Goal: Task Accomplishment & Management: Use online tool/utility

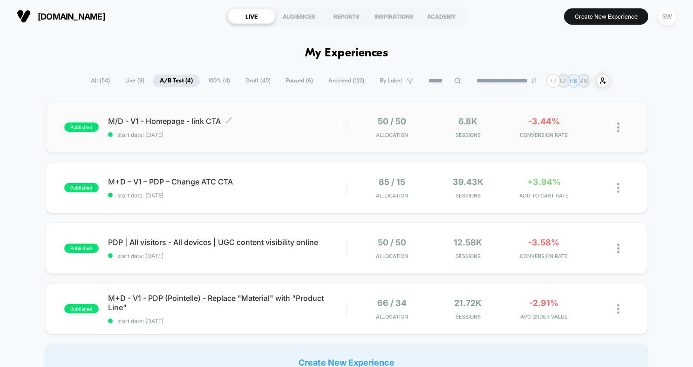
click at [294, 128] on div "M/D - V1 - Homepage - link CTA Click to edit experience details Click to edit e…" at bounding box center [227, 127] width 238 height 22
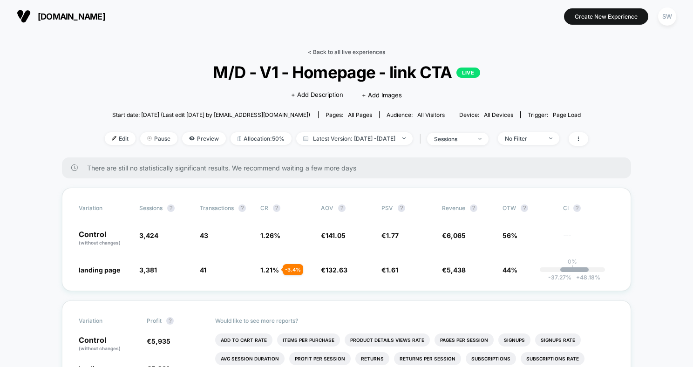
click at [327, 51] on link "< Back to all live experiences" at bounding box center [346, 51] width 77 height 7
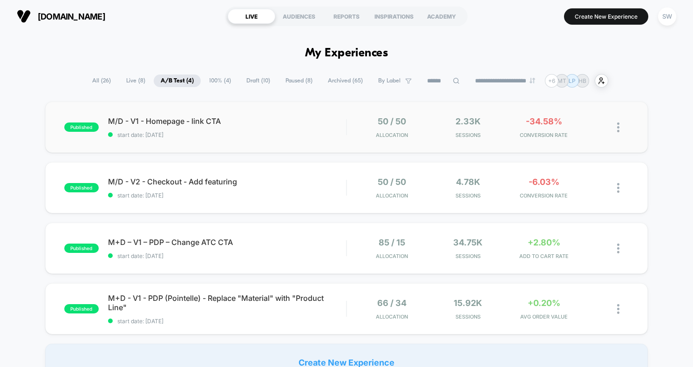
click at [304, 144] on div "published M/D - V1 - Homepage - link CTA start date: [DATE] 50 / 50 Allocation …" at bounding box center [346, 127] width 603 height 51
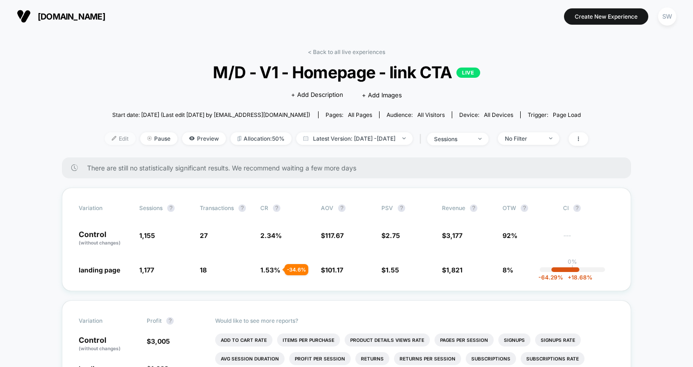
click at [112, 140] on img at bounding box center [114, 138] width 5 height 5
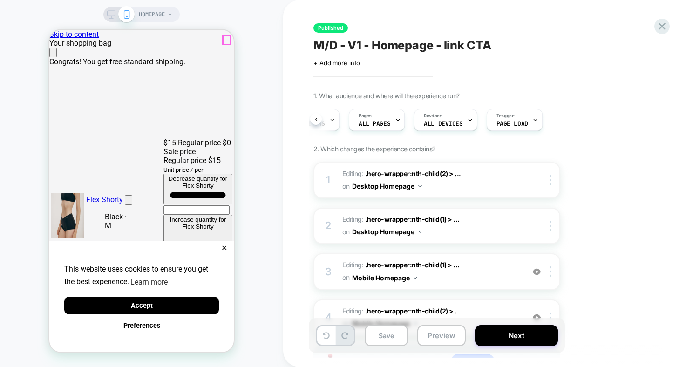
click at [53, 54] on icon "Close" at bounding box center [53, 54] width 0 height 0
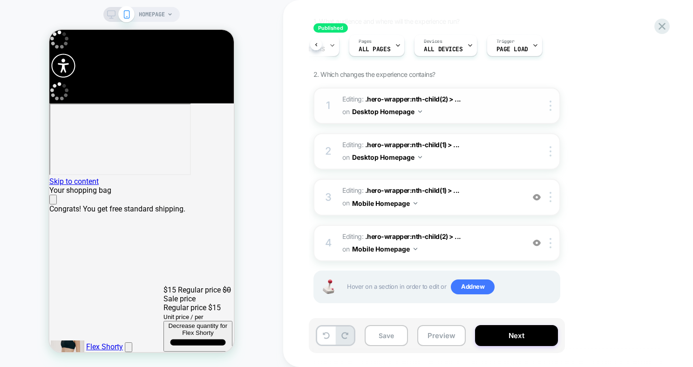
scroll to position [78, 0]
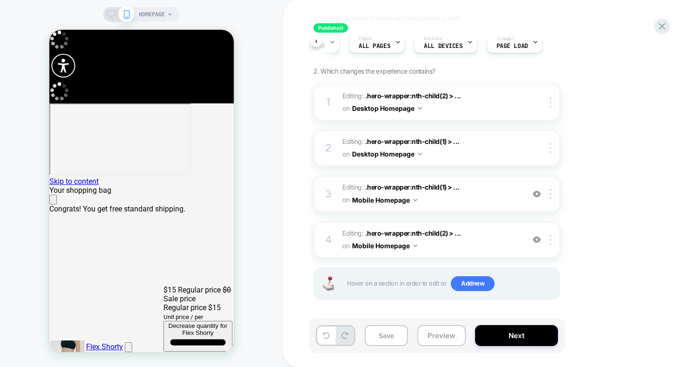
click at [452, 206] on span "Editing : .hero-wrapper:nth-child(1) > ... .hero-wrapper:nth-child(1) > .slides…" at bounding box center [430, 193] width 177 height 25
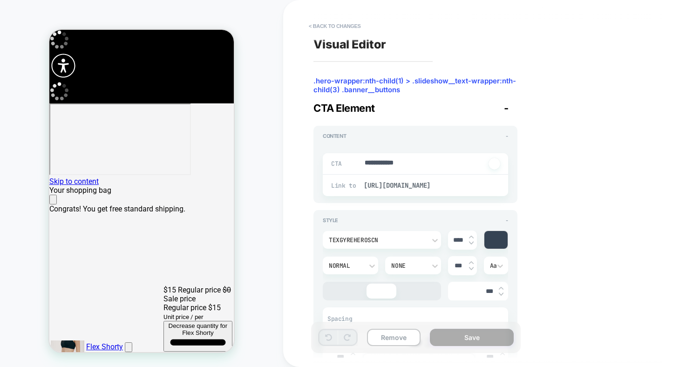
type textarea "*"
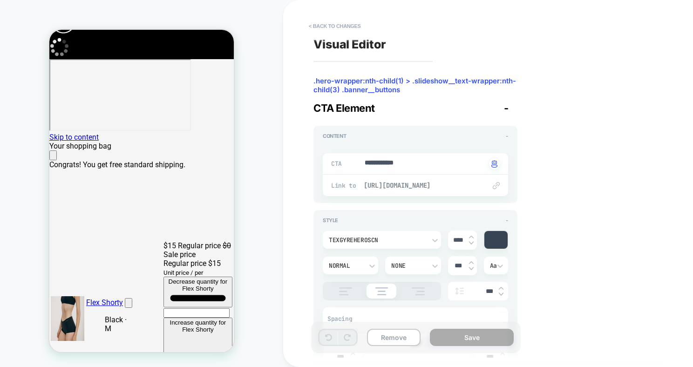
click at [447, 184] on span "[URL][DOMAIN_NAME]" at bounding box center [420, 185] width 113 height 8
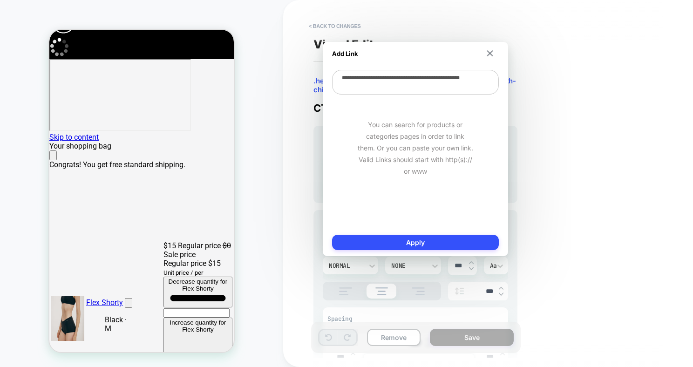
click at [389, 81] on textarea "**********" at bounding box center [415, 82] width 167 height 25
click at [537, 97] on div "**********" at bounding box center [483, 183] width 349 height 348
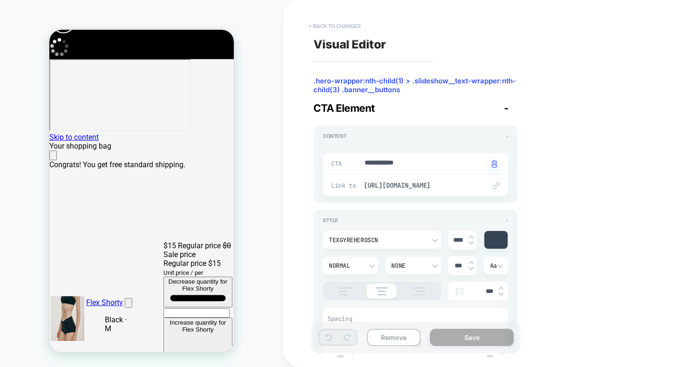
click at [323, 23] on button "< Back to changes" at bounding box center [334, 26] width 61 height 15
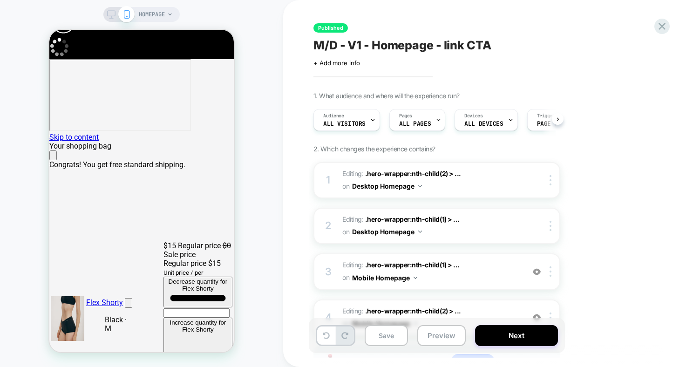
scroll to position [0, 0]
click at [425, 122] on span "ALL PAGES" at bounding box center [415, 124] width 32 height 7
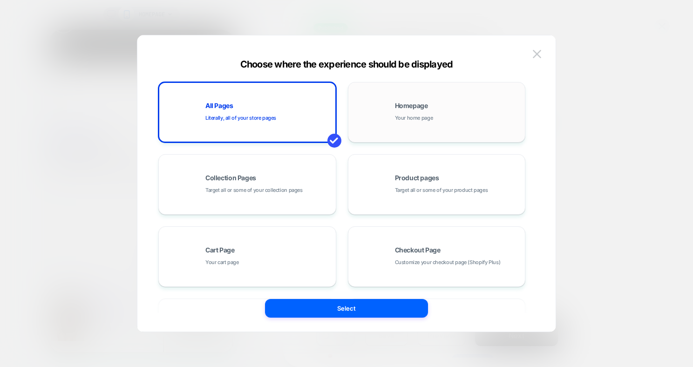
click at [412, 112] on div "Homepage Your home page" at bounding box center [458, 112] width 126 height 20
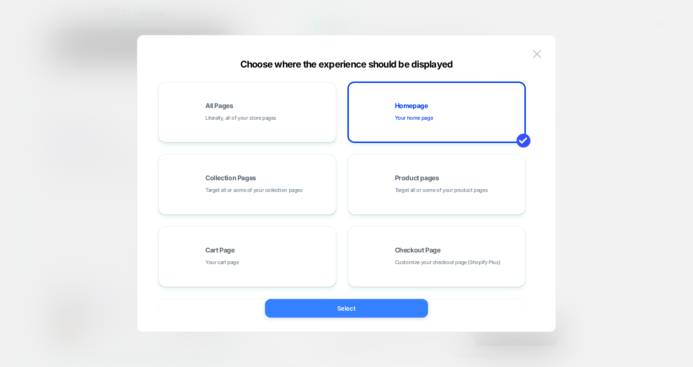
click at [334, 313] on button "Select" at bounding box center [346, 308] width 163 height 19
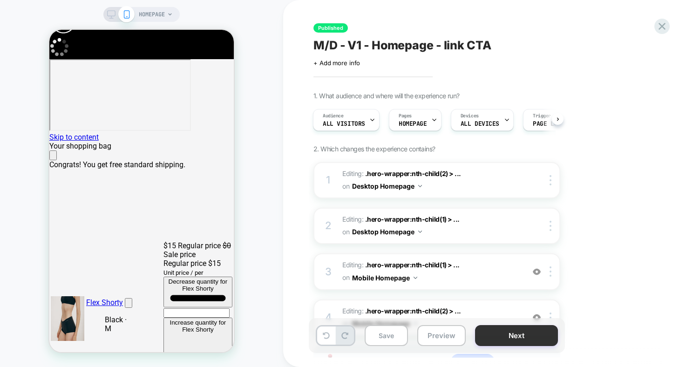
click at [530, 338] on button "Next" at bounding box center [516, 335] width 83 height 21
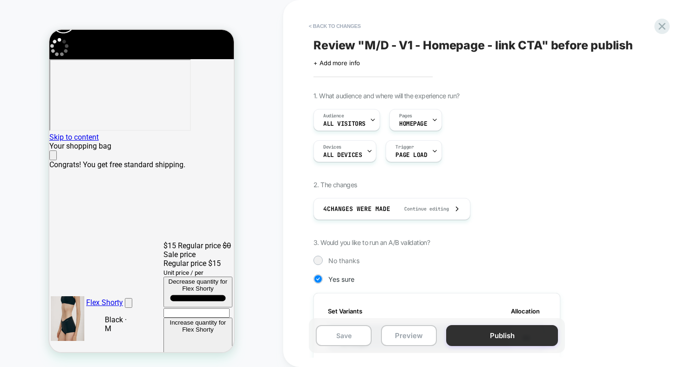
click at [507, 340] on button "Publish" at bounding box center [502, 335] width 112 height 21
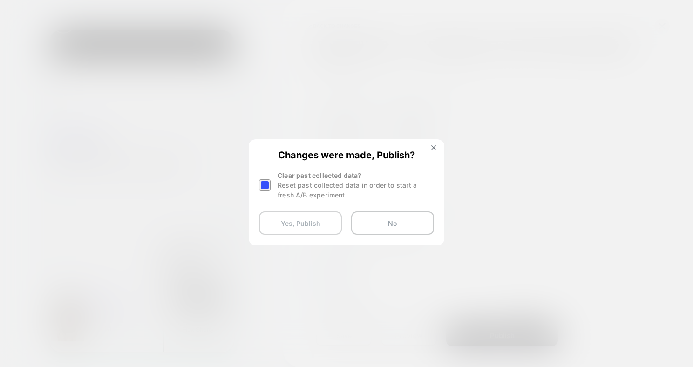
click at [294, 226] on button "Yes, Publish" at bounding box center [300, 222] width 83 height 23
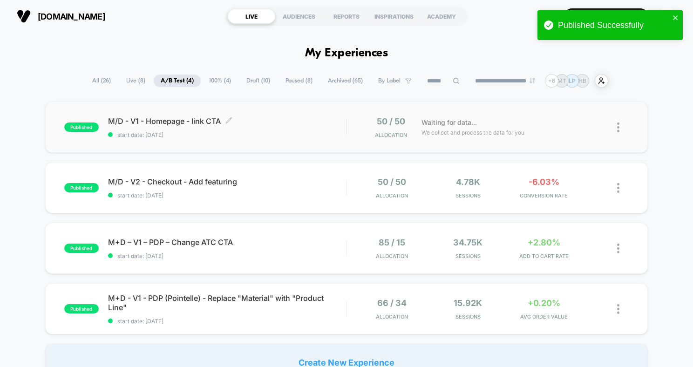
click at [296, 129] on div "M/D - V1 - Homepage - link CTA Click to edit experience details Click to edit e…" at bounding box center [227, 127] width 238 height 22
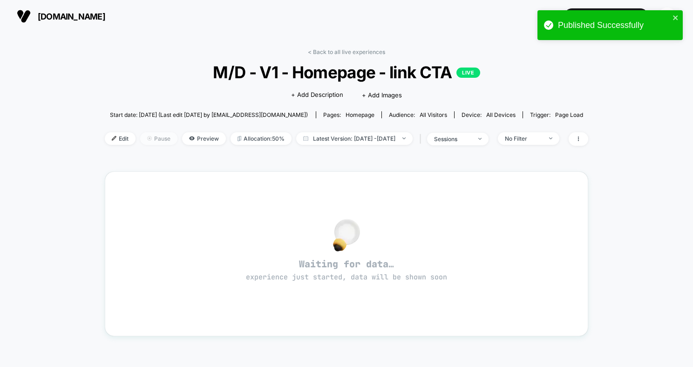
click at [142, 138] on span "Pause" at bounding box center [158, 138] width 37 height 13
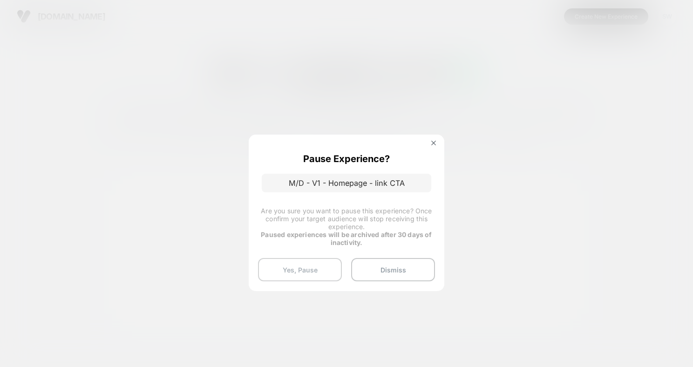
click at [302, 276] on button "Yes, Pause" at bounding box center [300, 269] width 84 height 23
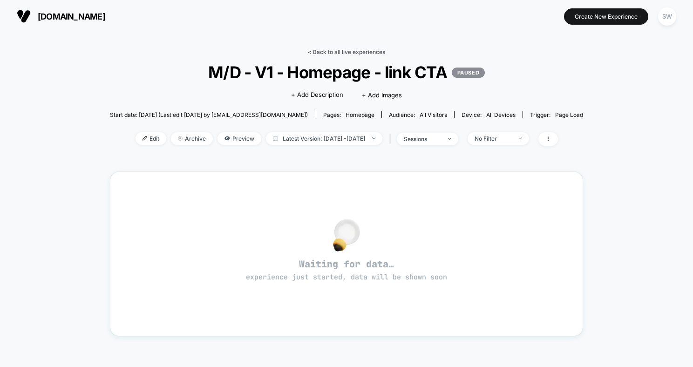
click at [336, 51] on link "< Back to all live experiences" at bounding box center [346, 51] width 77 height 7
